Goal: Transaction & Acquisition: Download file/media

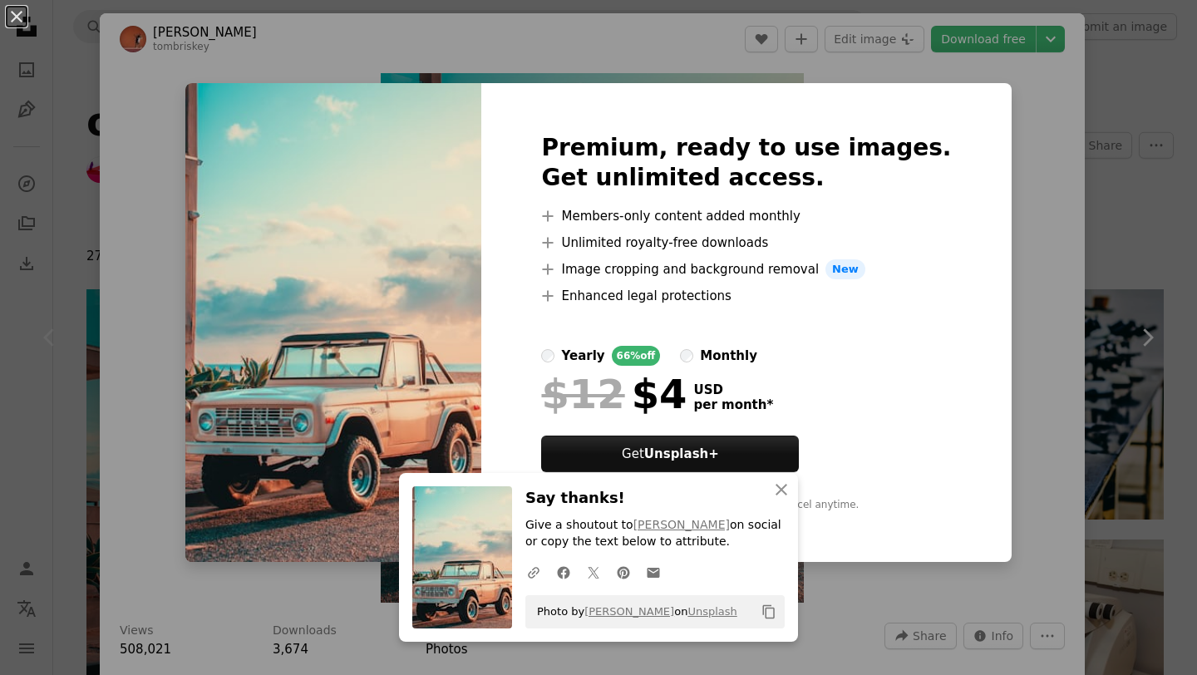
scroll to position [166, 0]
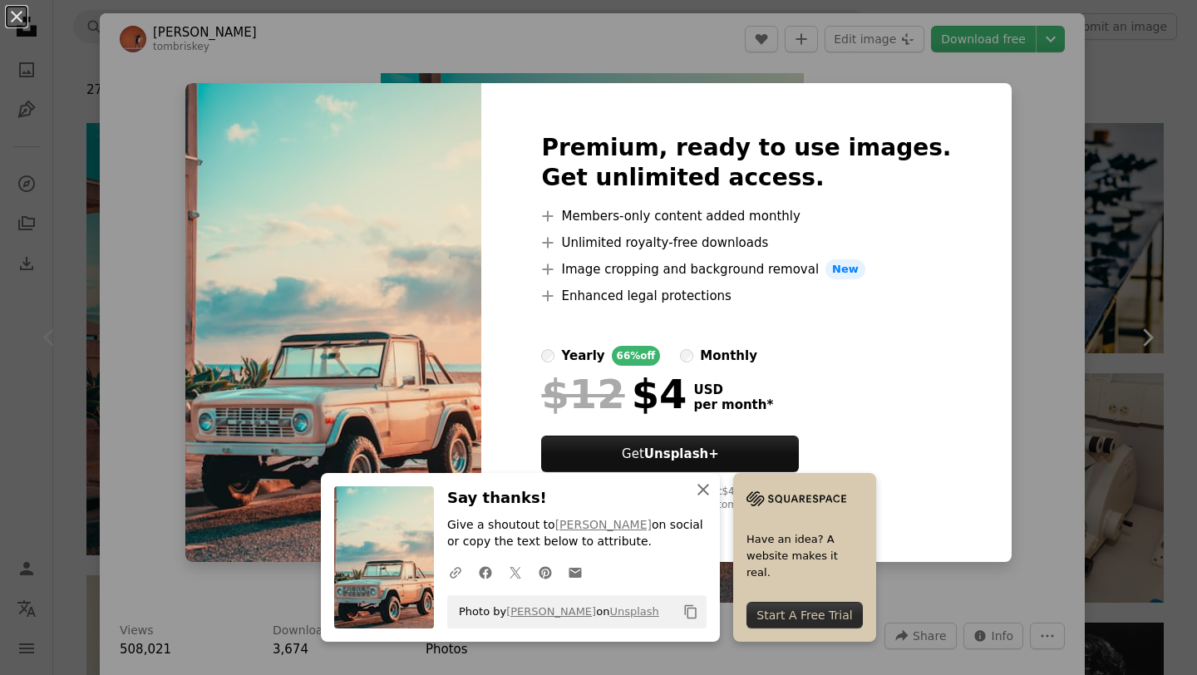
click at [701, 496] on icon "An X shape" at bounding box center [703, 489] width 20 height 20
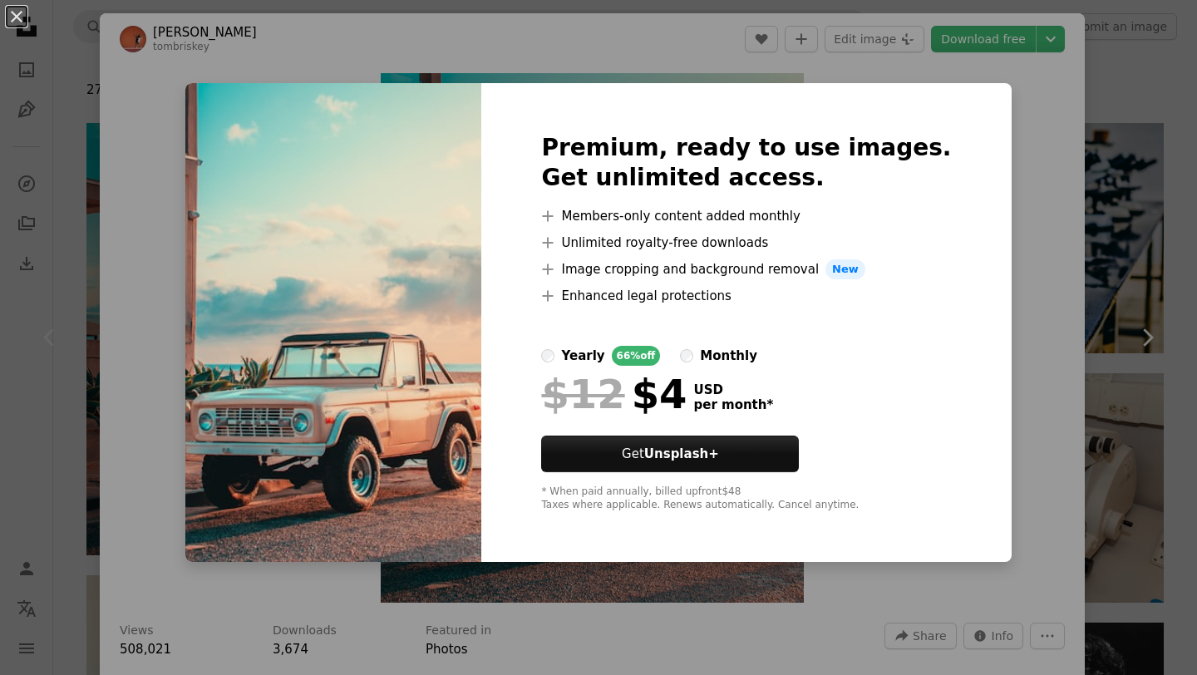
click at [150, 134] on div "An X shape Premium, ready to use images. Get unlimited access. A plus sign Memb…" at bounding box center [598, 337] width 1197 height 675
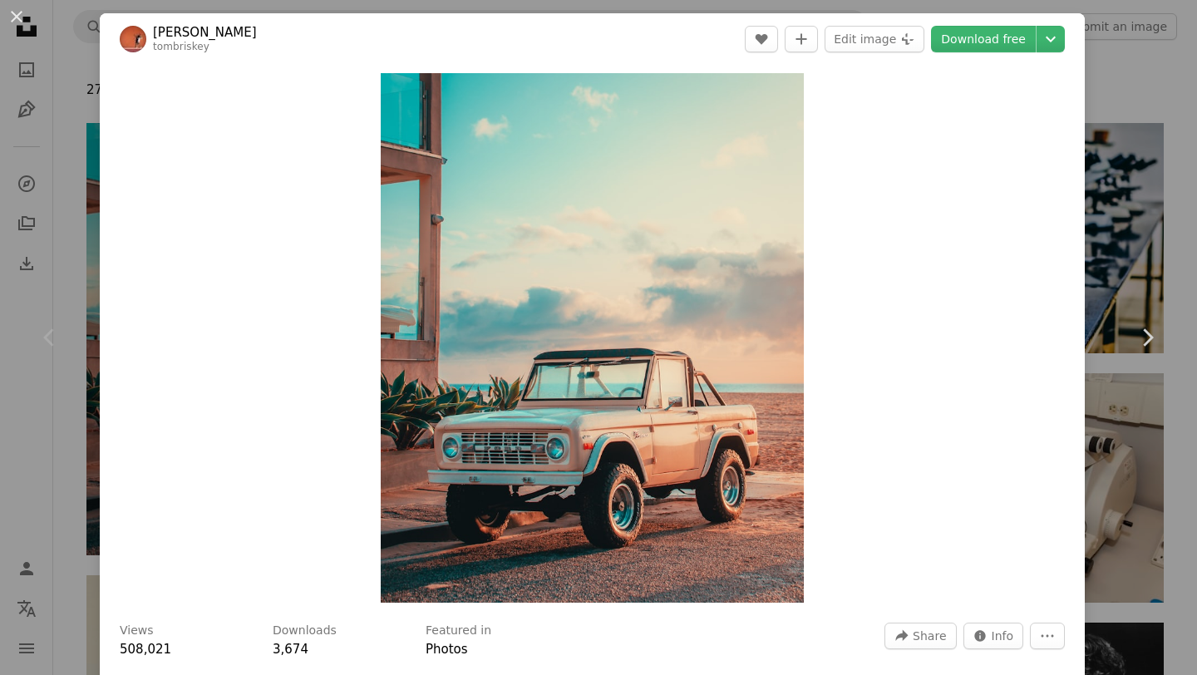
click at [64, 58] on div "An X shape Chevron left Chevron right [PERSON_NAME] tombriskey A heart A plus s…" at bounding box center [598, 337] width 1197 height 675
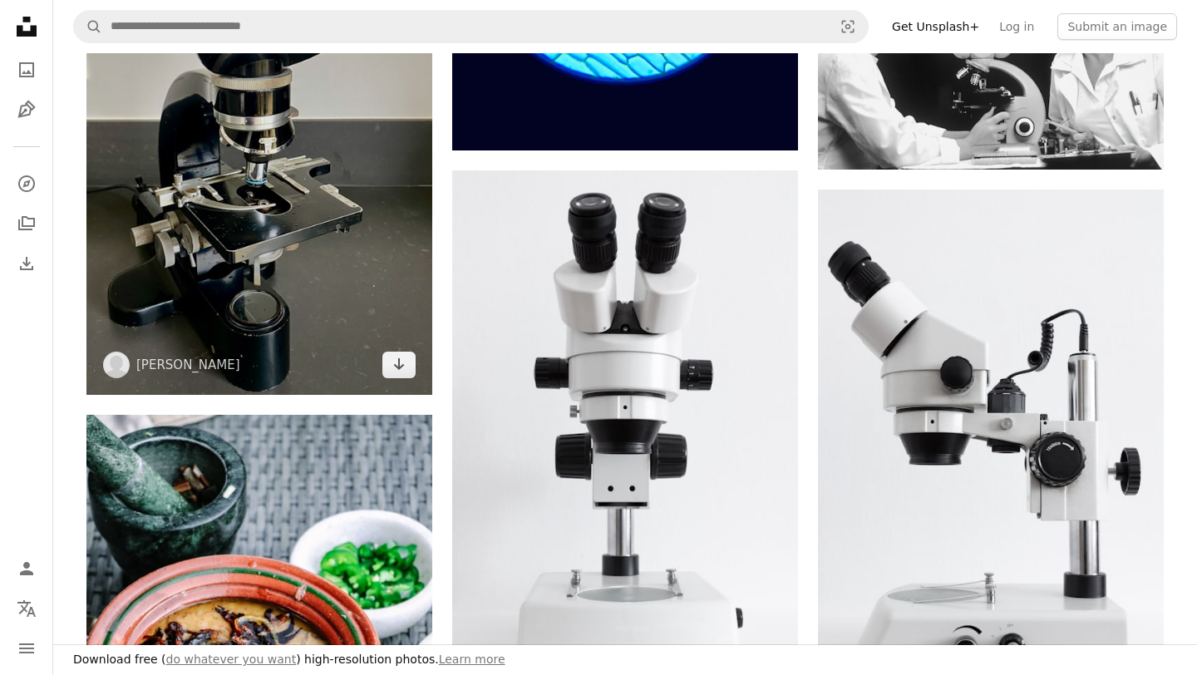
scroll to position [843, 0]
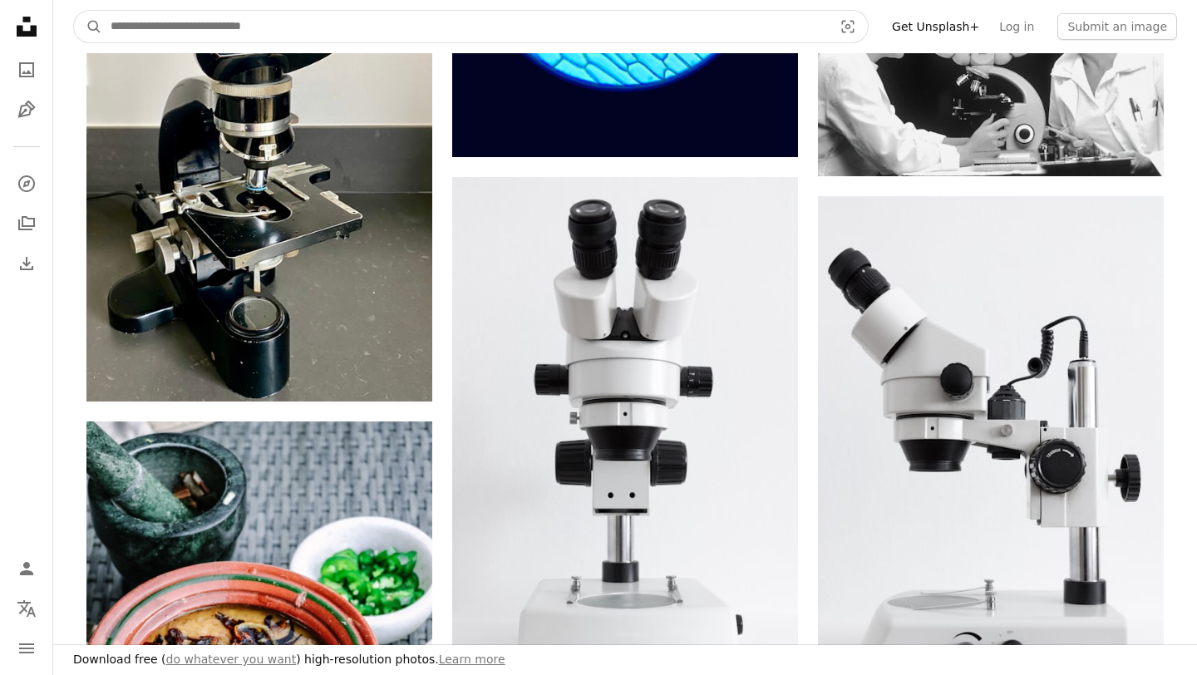
click at [329, 20] on input "Find visuals sitewide" at bounding box center [464, 27] width 725 height 32
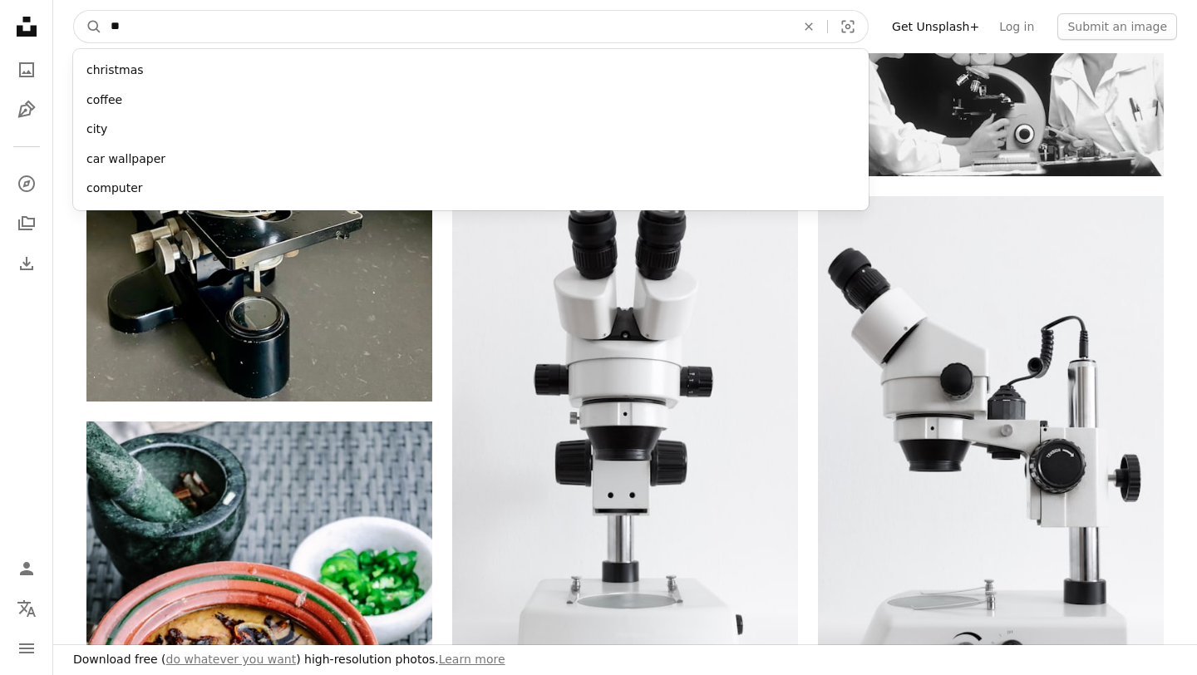
type input "***"
click button "A magnifying glass" at bounding box center [88, 27] width 28 height 32
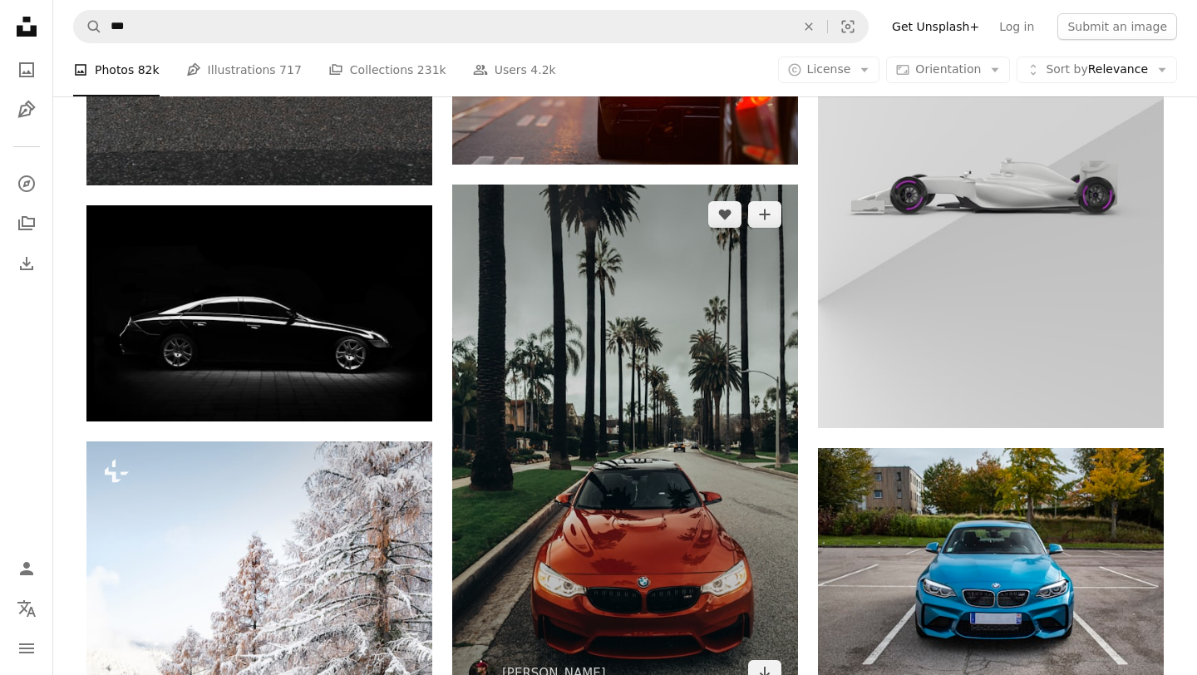
scroll to position [3988, 0]
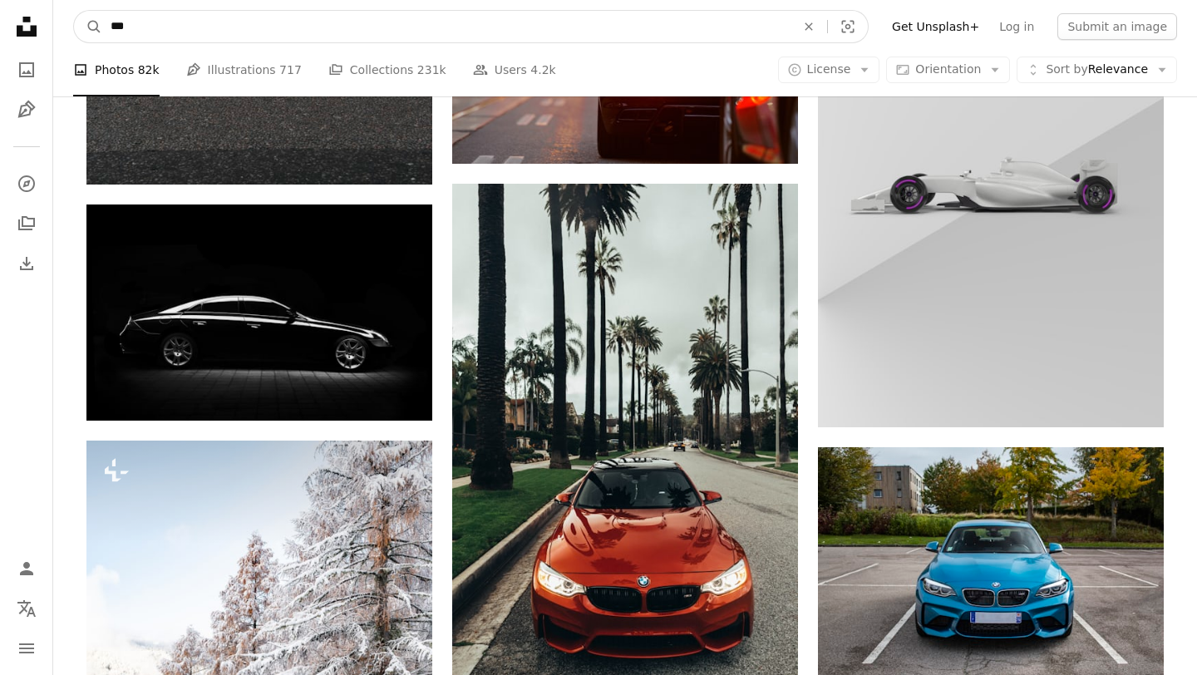
click at [209, 32] on input "***" at bounding box center [446, 27] width 688 height 32
type input "**********"
click button "A magnifying glass" at bounding box center [88, 27] width 28 height 32
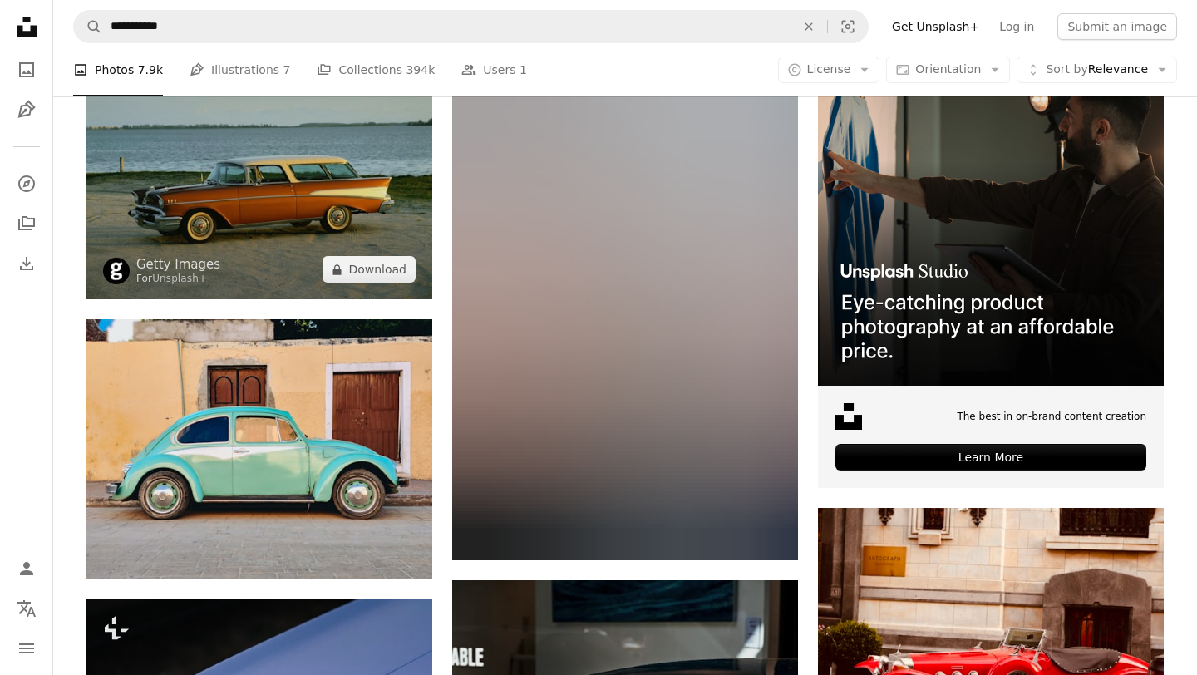
scroll to position [374, 0]
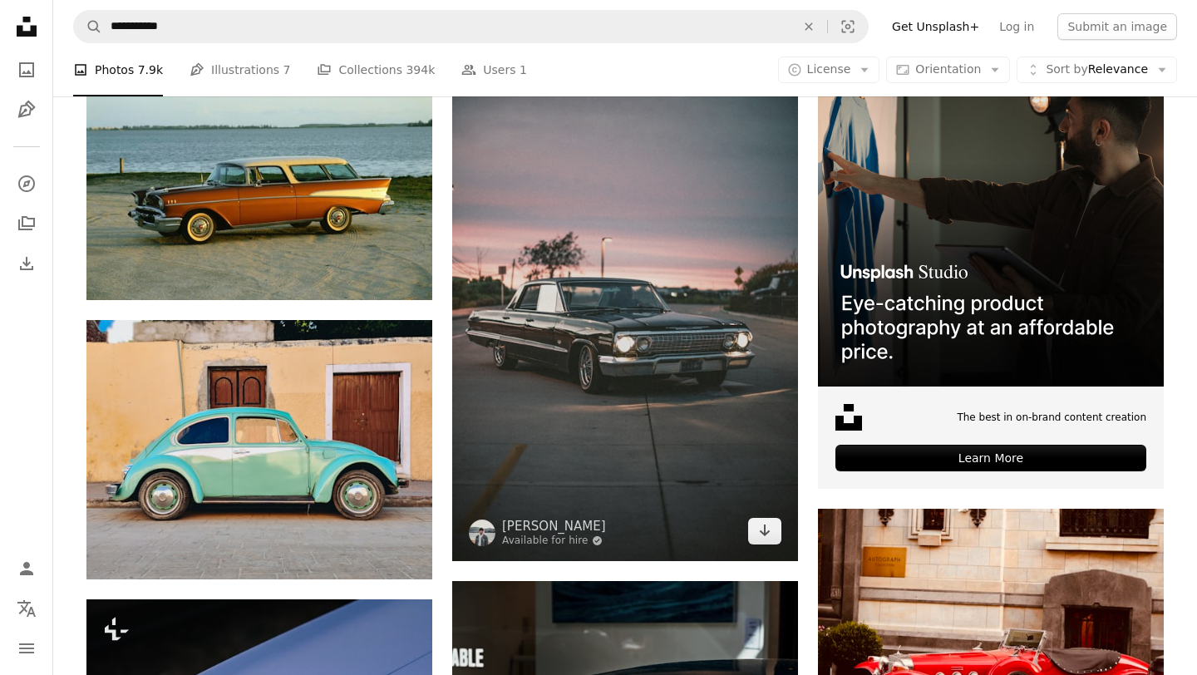
click at [636, 425] on img at bounding box center [625, 301] width 346 height 520
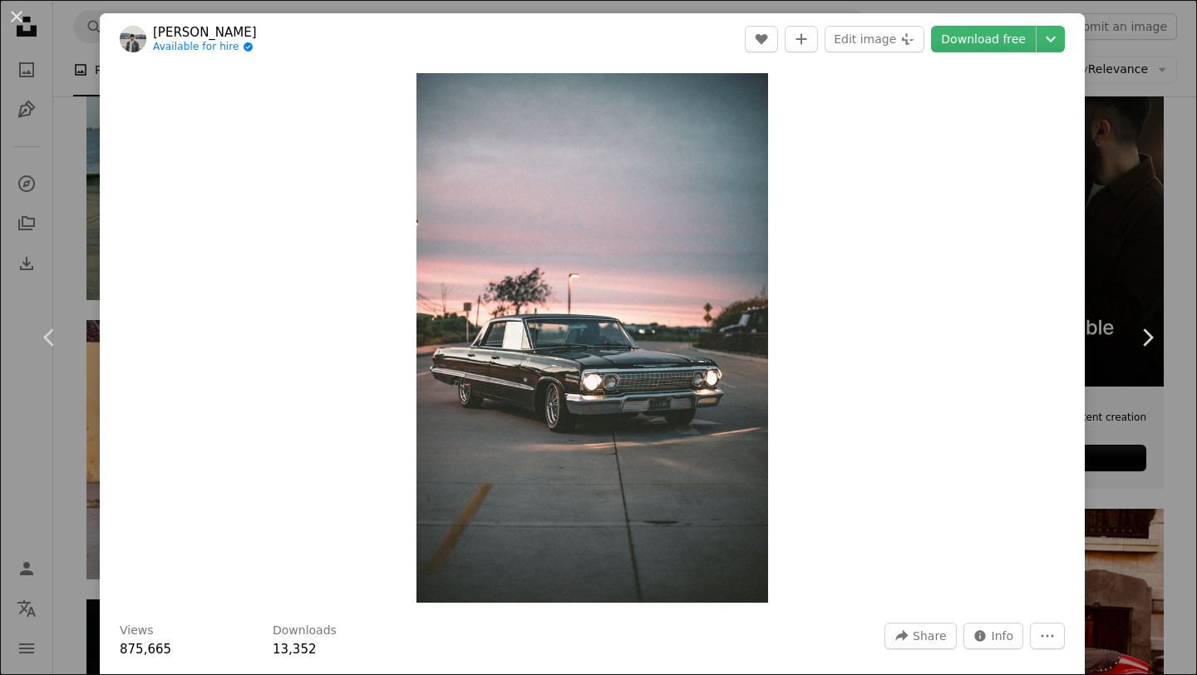
click at [55, 179] on div "An X shape Chevron left Chevron right [PERSON_NAME] Available for hire A checkm…" at bounding box center [598, 337] width 1197 height 675
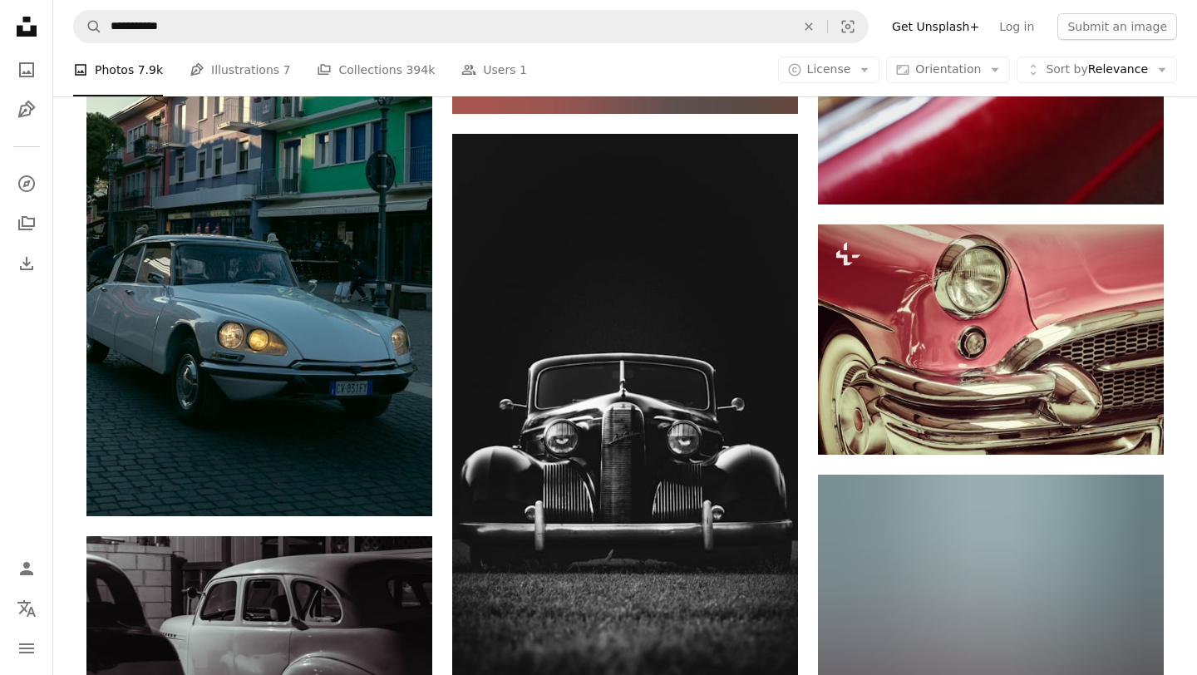
scroll to position [4751, 0]
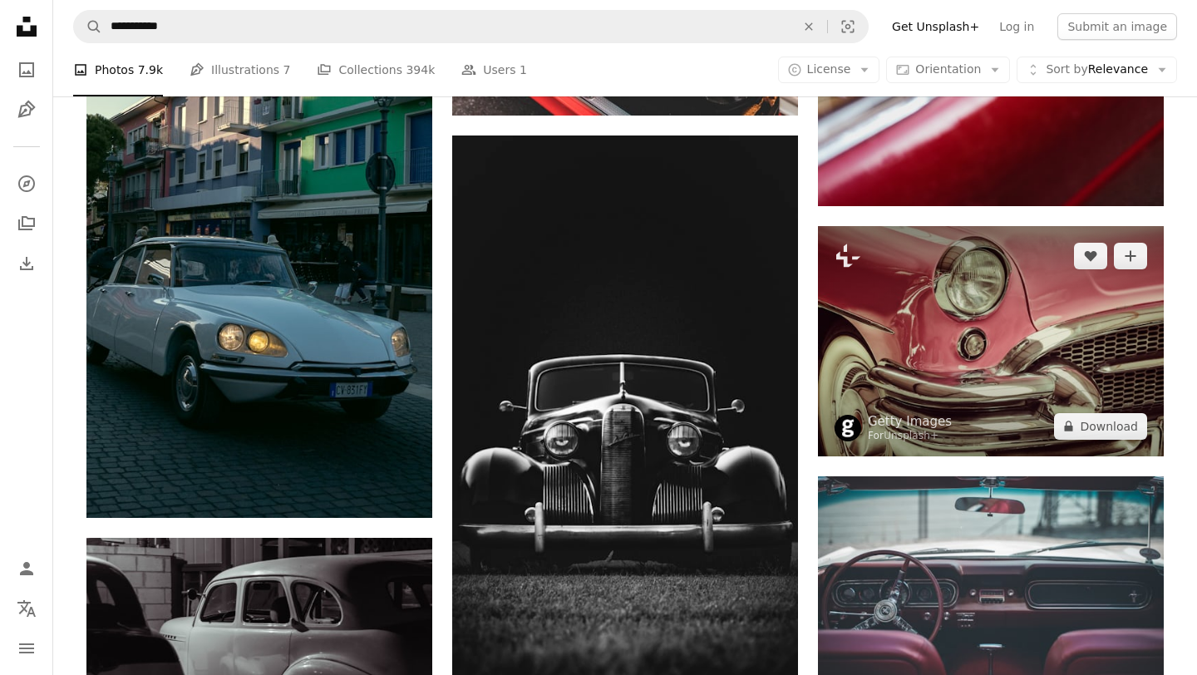
click at [941, 392] on img at bounding box center [991, 341] width 346 height 230
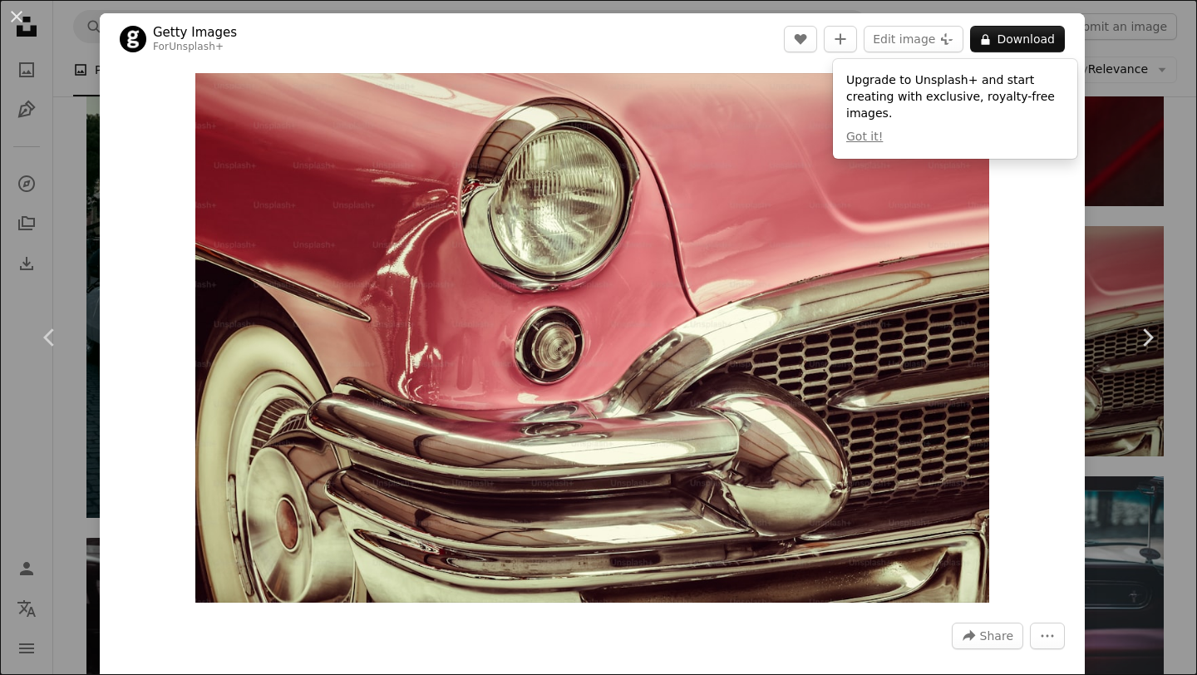
click at [61, 136] on div "An X shape Chevron left Chevron right Getty Images For Unsplash+ A heart A plus…" at bounding box center [598, 337] width 1197 height 675
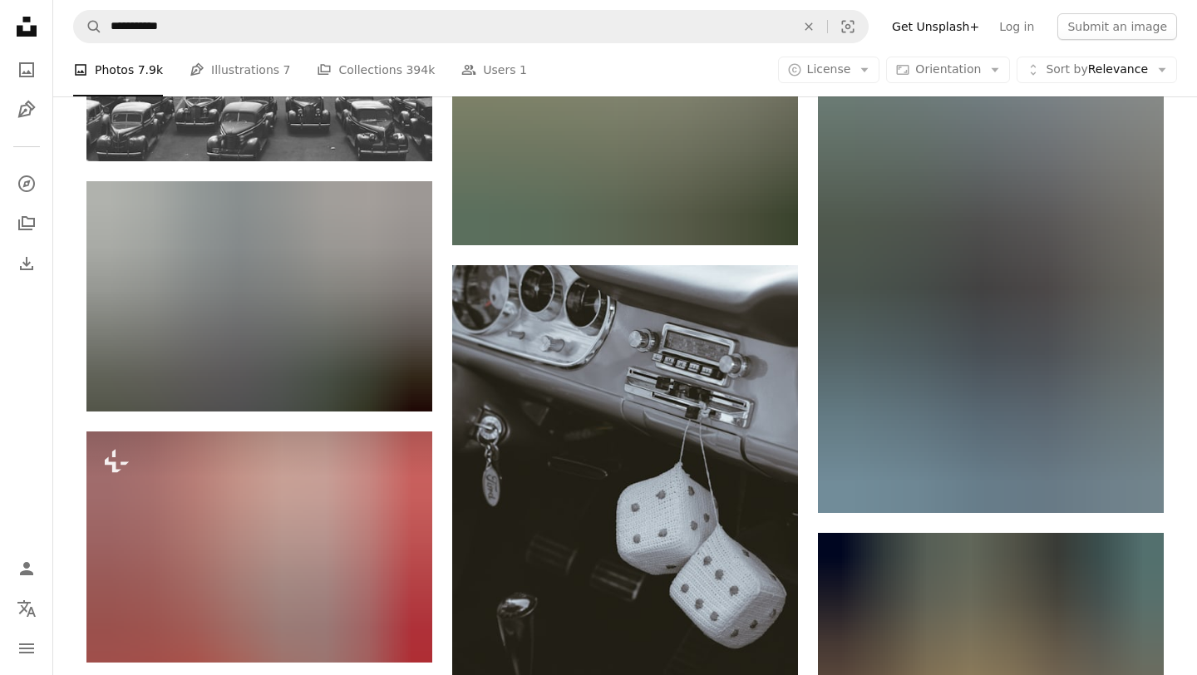
scroll to position [13901, 0]
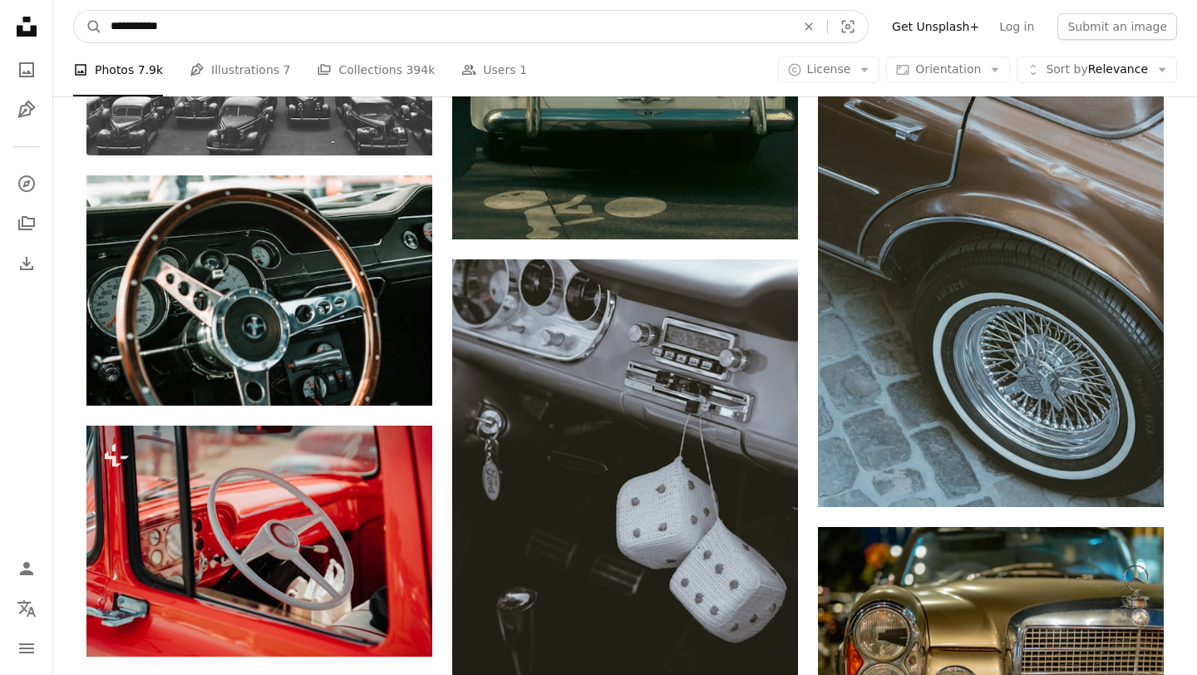
click at [368, 26] on input "**********" at bounding box center [446, 27] width 688 height 32
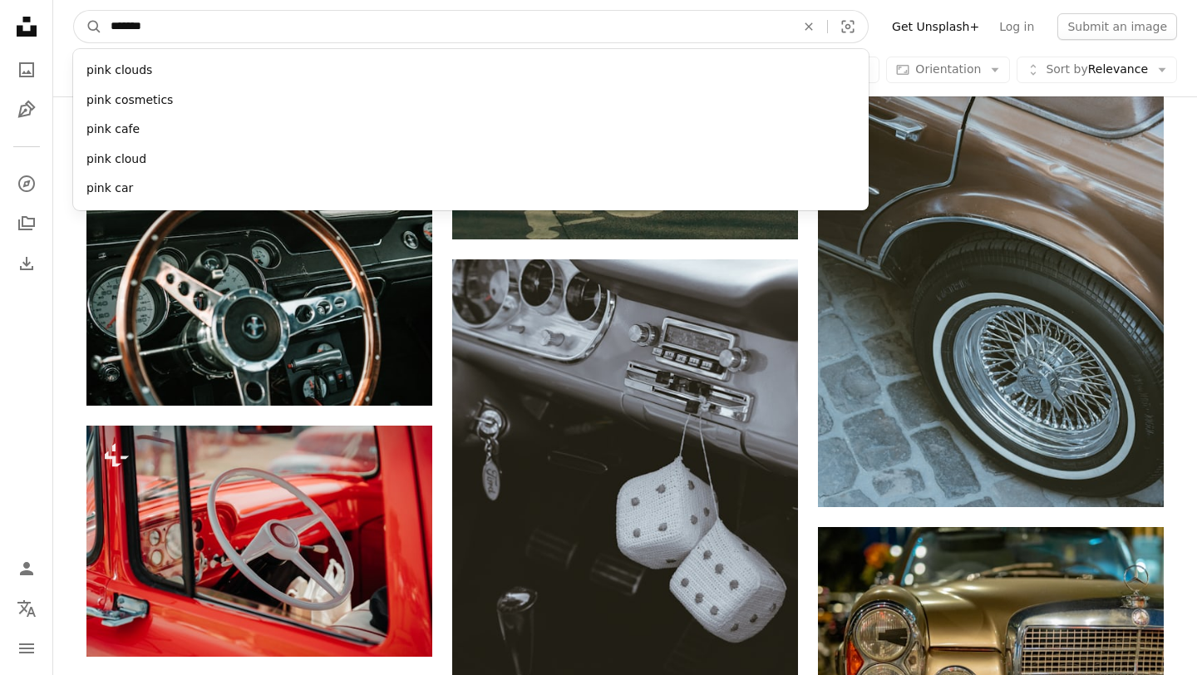
type input "********"
click button "A magnifying glass" at bounding box center [88, 27] width 28 height 32
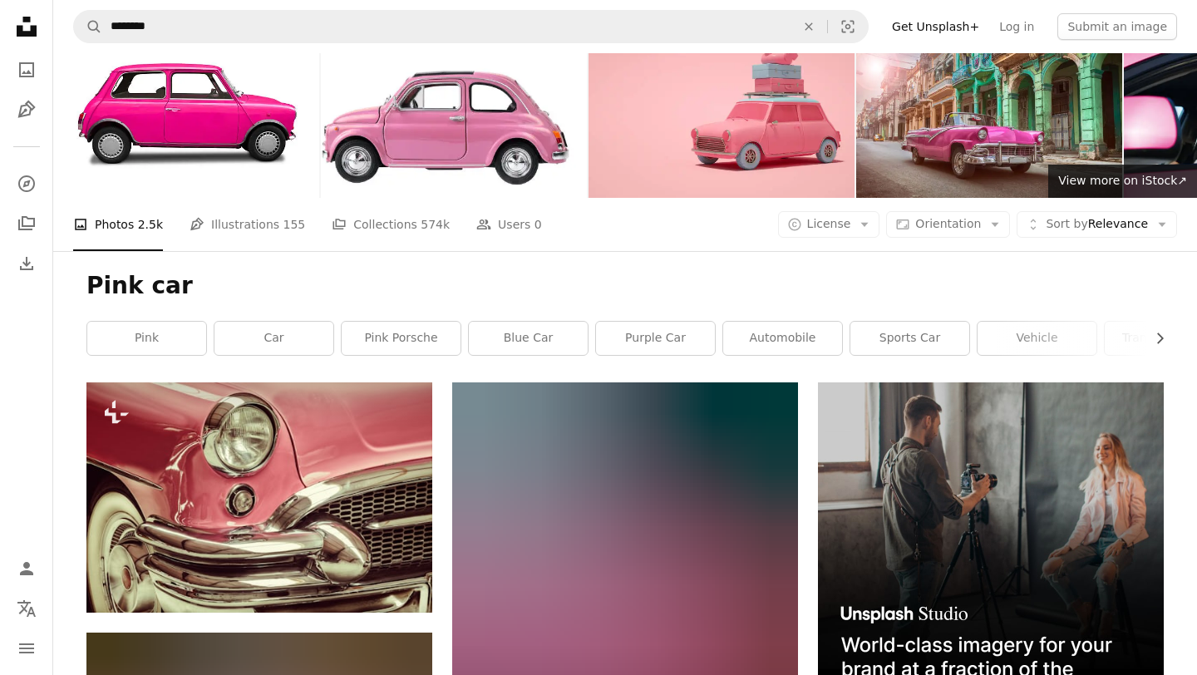
scroll to position [50, 0]
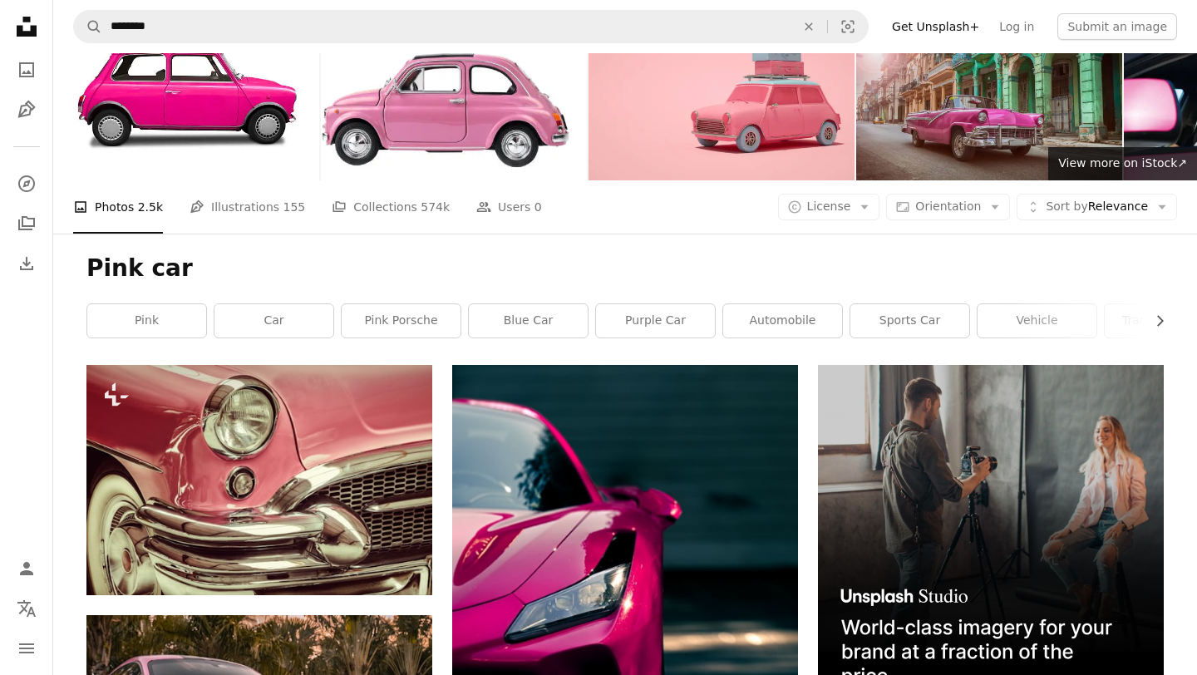
click at [956, 150] on img at bounding box center [989, 91] width 266 height 177
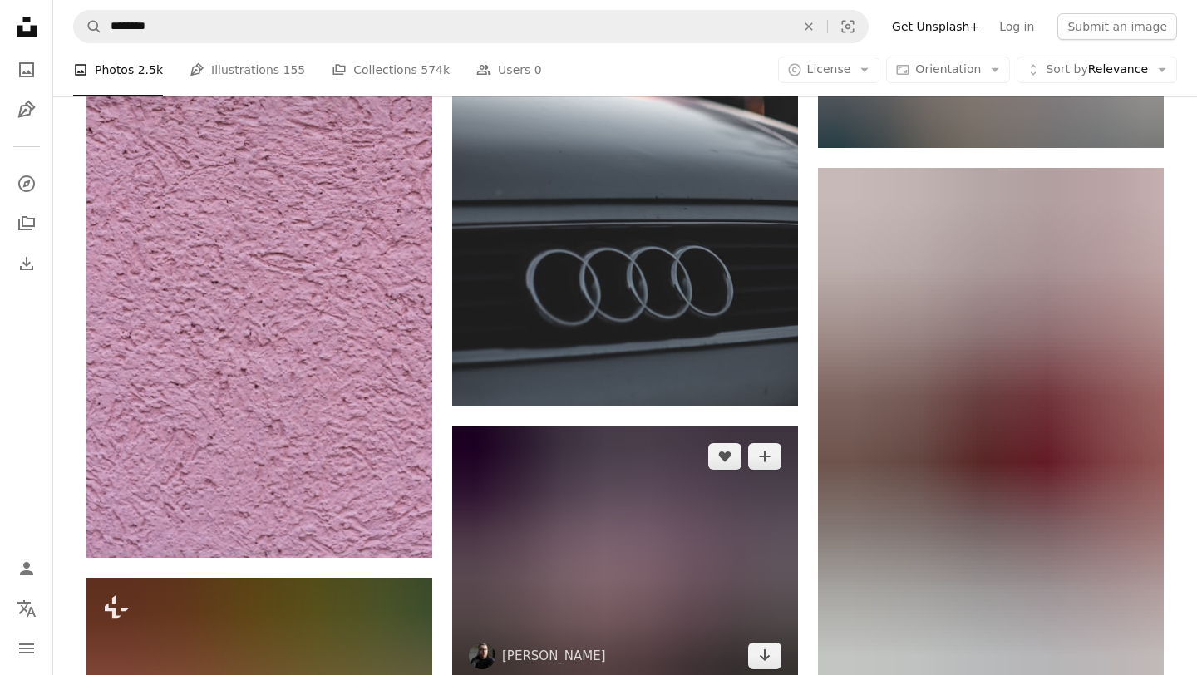
scroll to position [11344, 0]
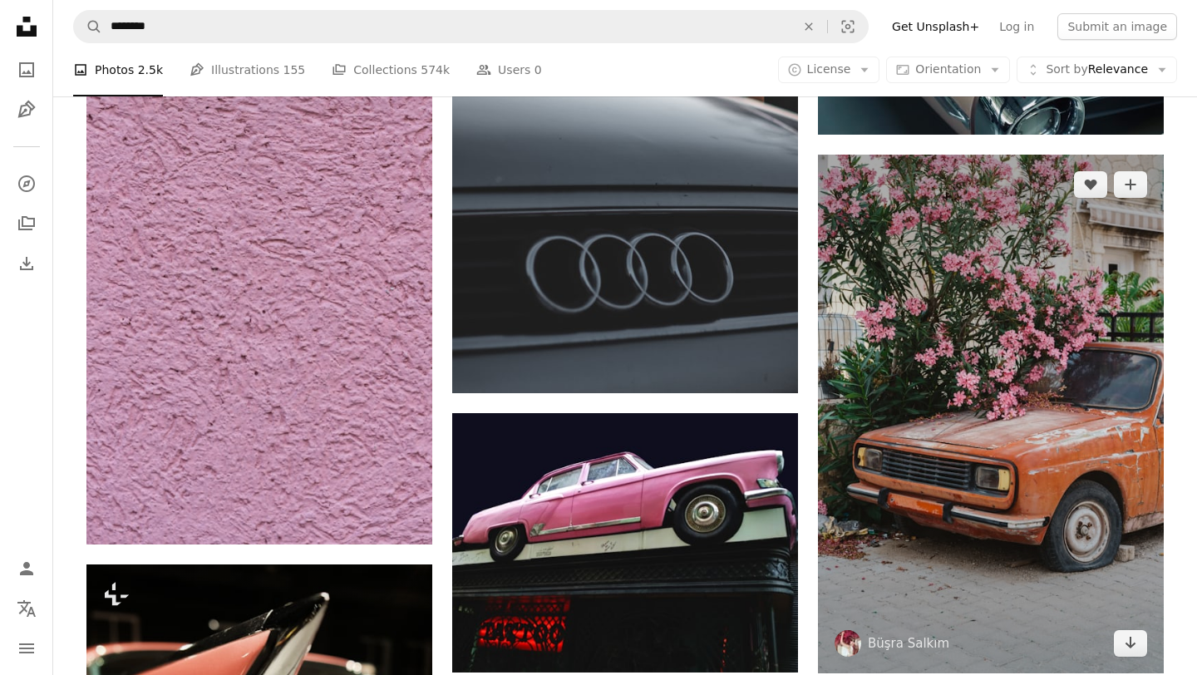
click at [981, 462] on img at bounding box center [991, 414] width 346 height 519
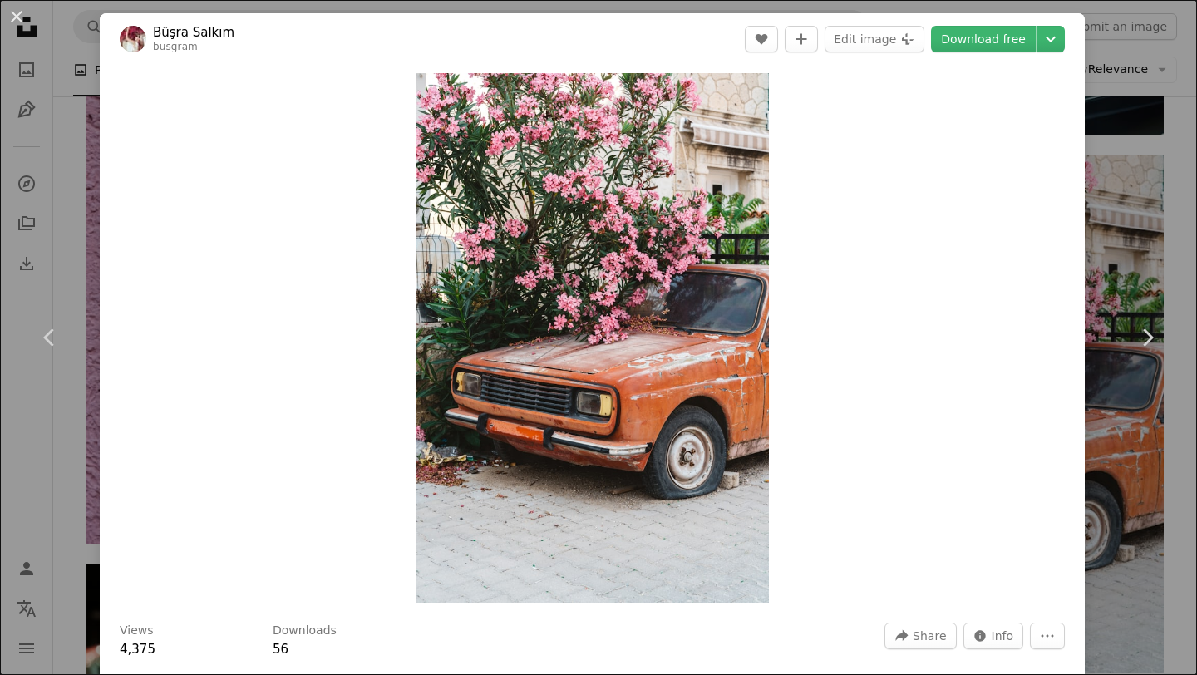
click at [77, 66] on div "An X shape Chevron left Chevron right Büşra Salkım busgram A heart A plus sign …" at bounding box center [598, 337] width 1197 height 675
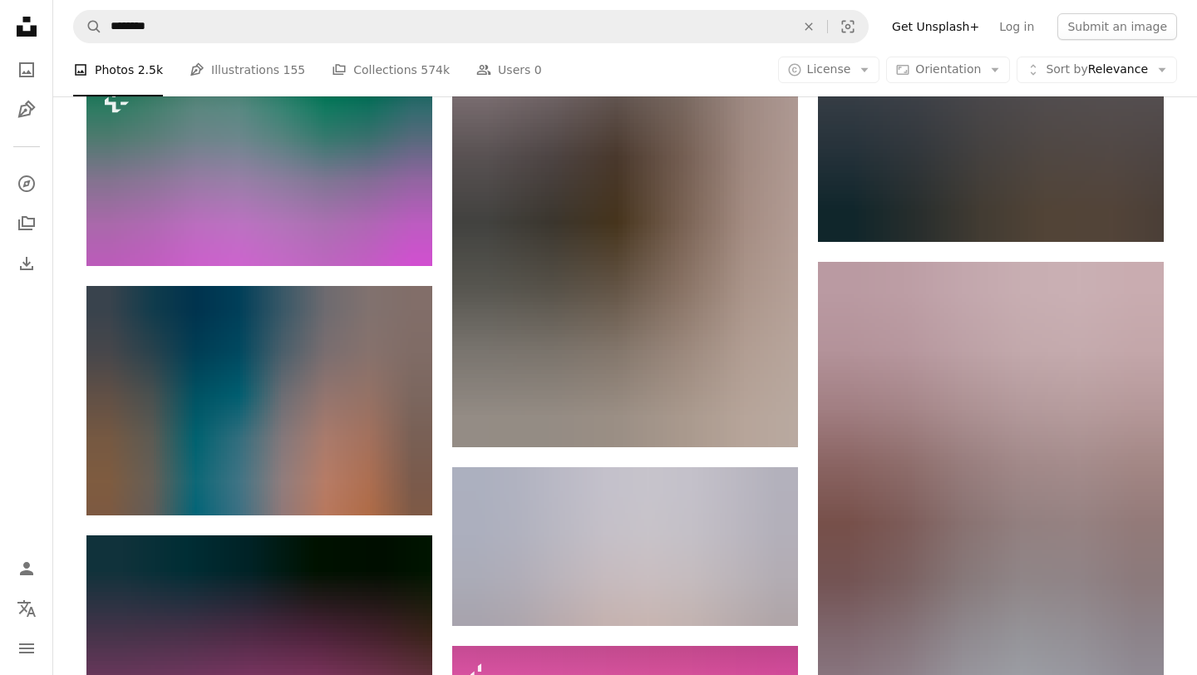
scroll to position [13418, 0]
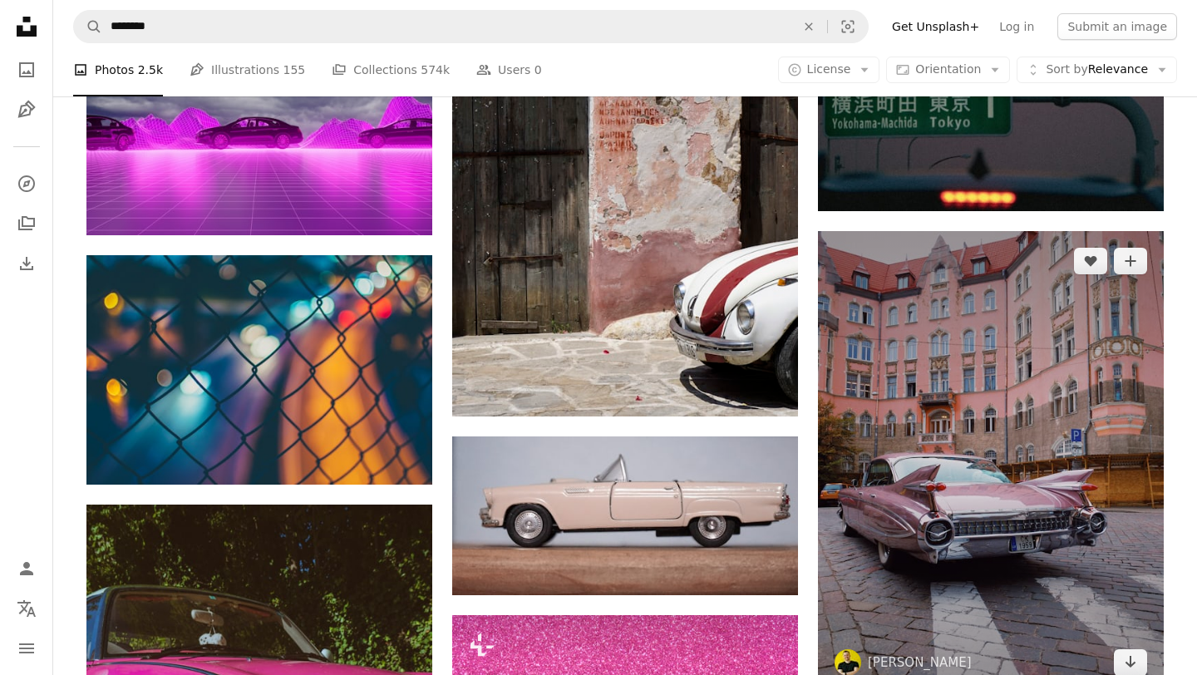
click at [966, 446] on img at bounding box center [991, 461] width 346 height 461
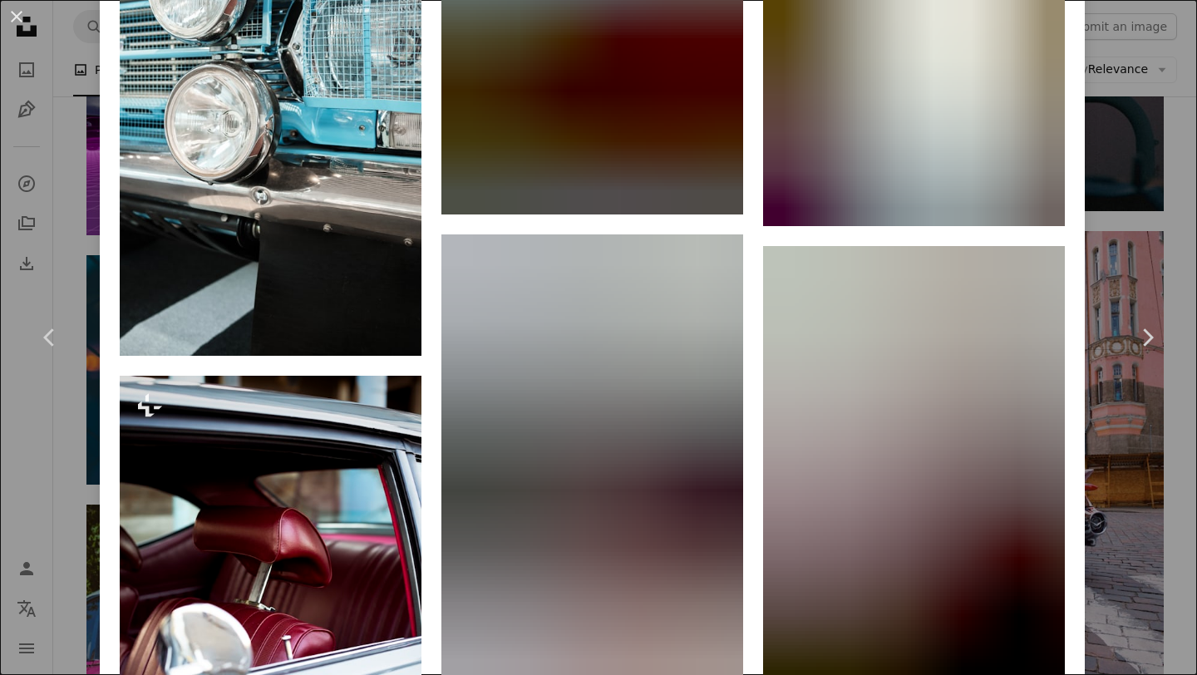
scroll to position [5218, 0]
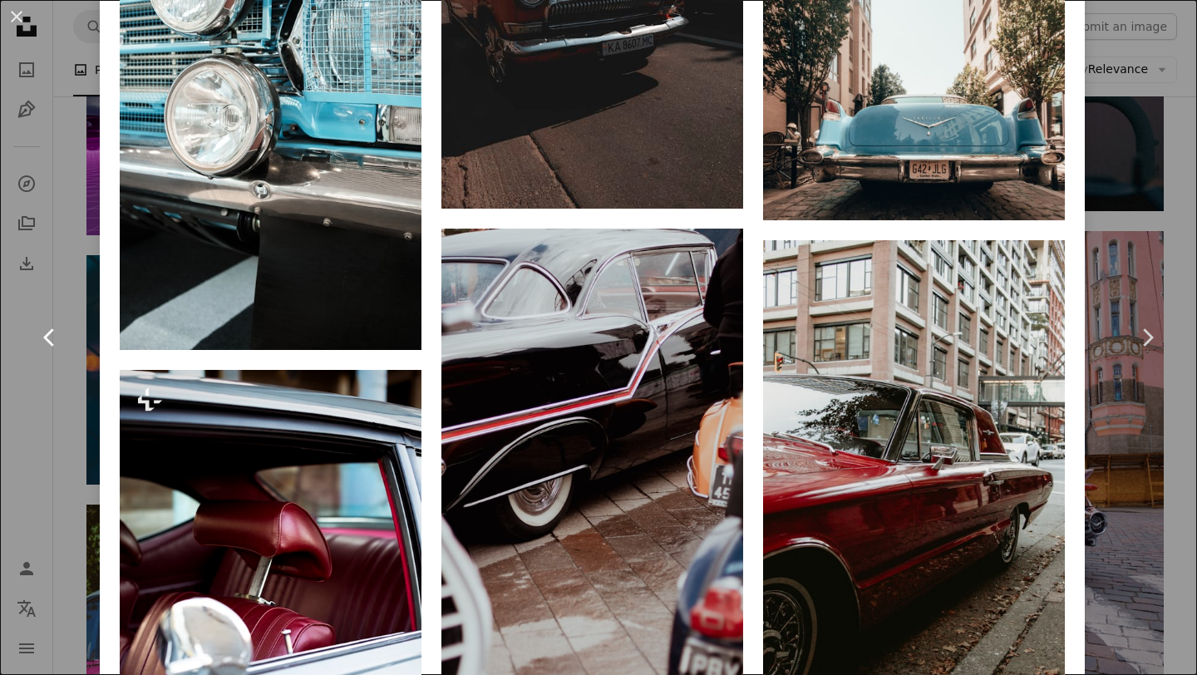
click at [91, 310] on link "Chevron left" at bounding box center [50, 338] width 100 height 160
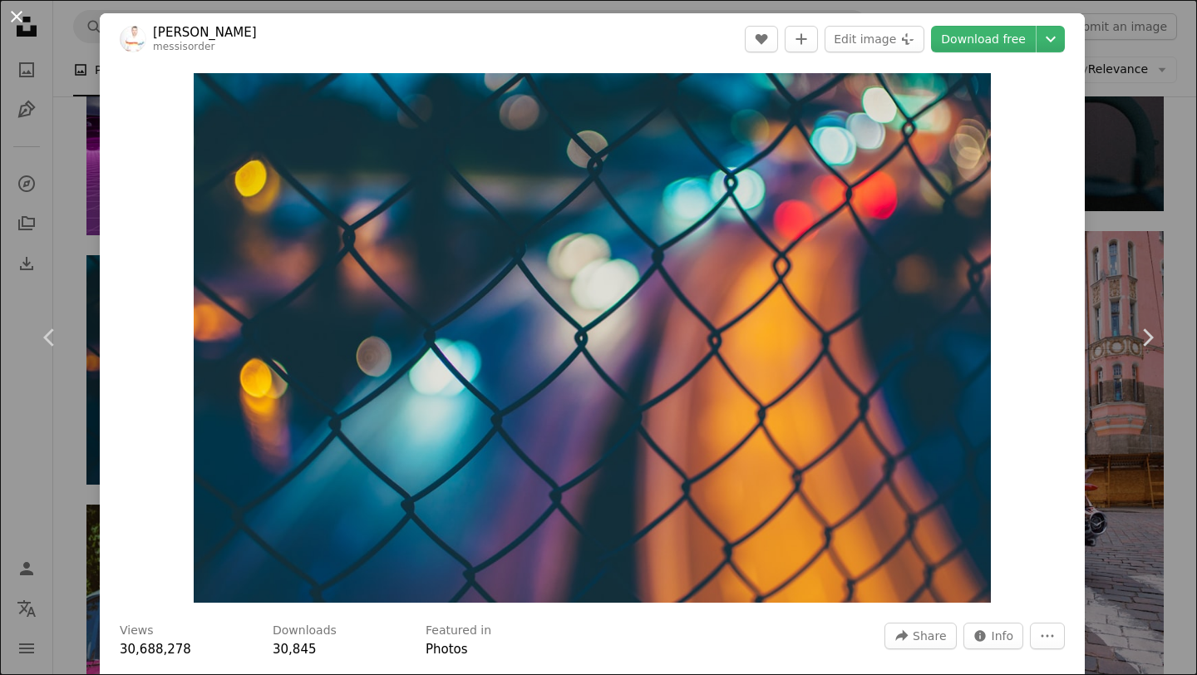
click at [17, 19] on button "An X shape" at bounding box center [17, 17] width 20 height 20
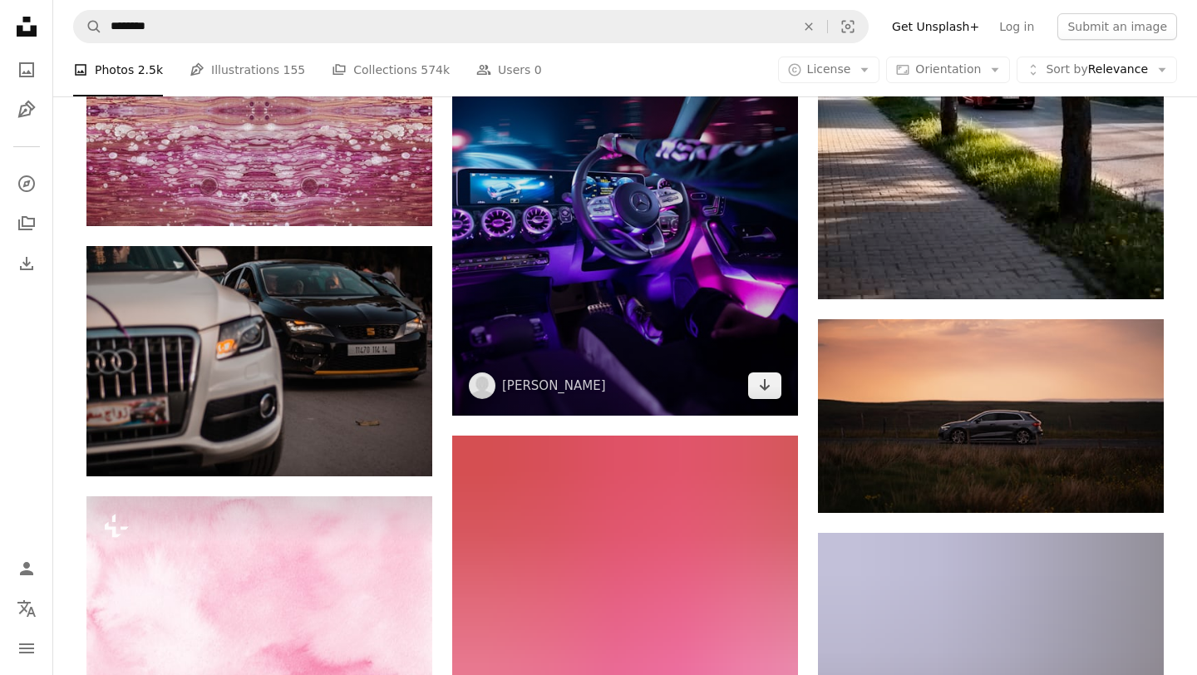
scroll to position [15349, 0]
